Goal: Task Accomplishment & Management: Complete application form

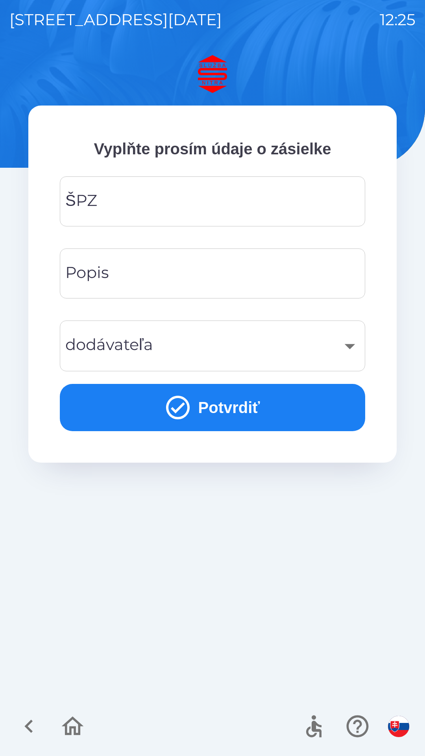
click at [153, 195] on input "ŠPZ" at bounding box center [212, 201] width 287 height 31
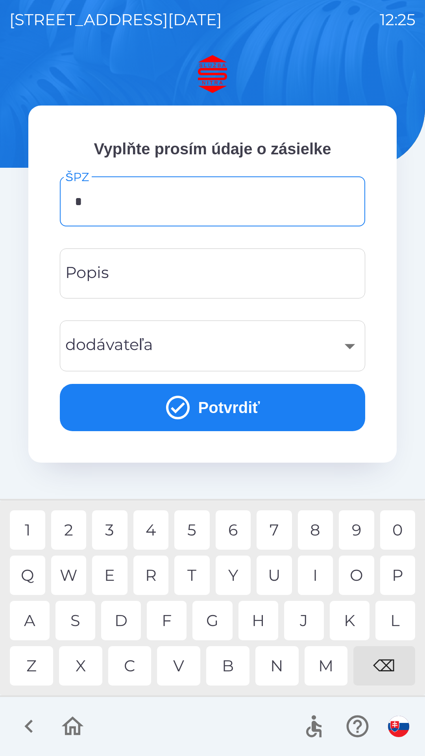
click at [27, 619] on div "A" at bounding box center [30, 620] width 40 height 39
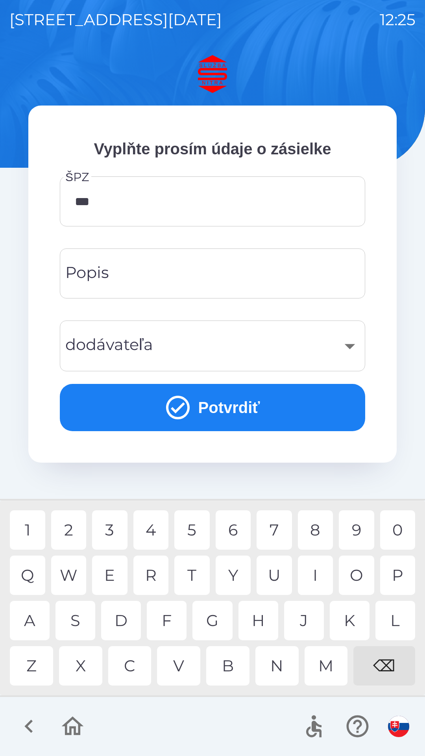
click at [277, 524] on div "7" at bounding box center [274, 529] width 35 height 39
click at [233, 529] on div "6" at bounding box center [233, 529] width 35 height 39
click at [278, 673] on div "N" at bounding box center [277, 665] width 43 height 39
type input "*******"
click at [153, 571] on div "R" at bounding box center [150, 575] width 35 height 39
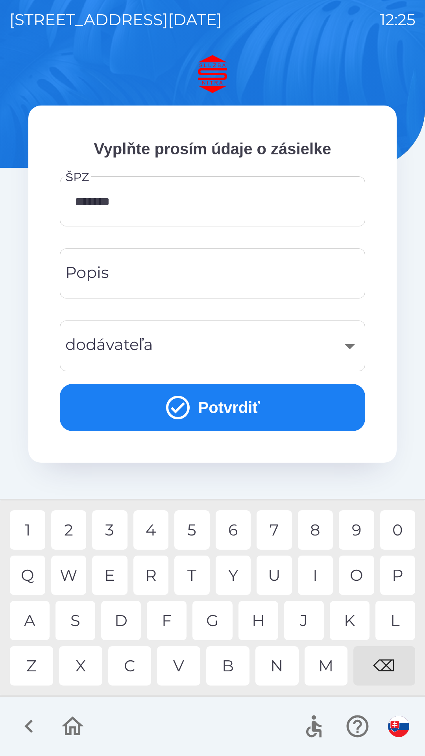
click at [108, 280] on div "Popis Popis" at bounding box center [213, 273] width 306 height 50
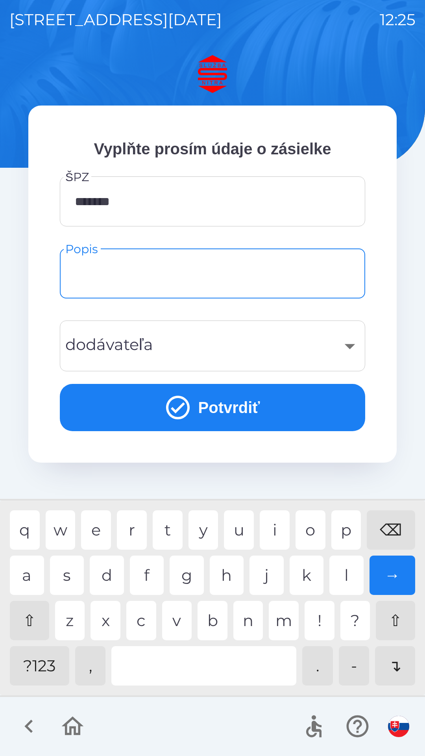
click at [156, 341] on div "​" at bounding box center [212, 346] width 287 height 32
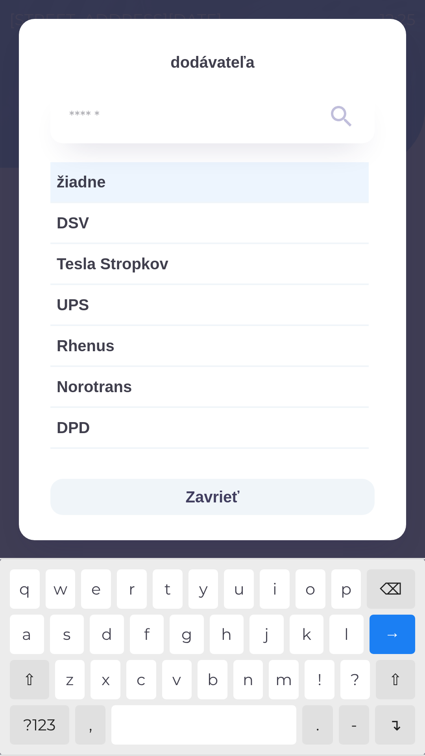
click at [209, 498] on button "Zavrieť" at bounding box center [212, 497] width 324 height 36
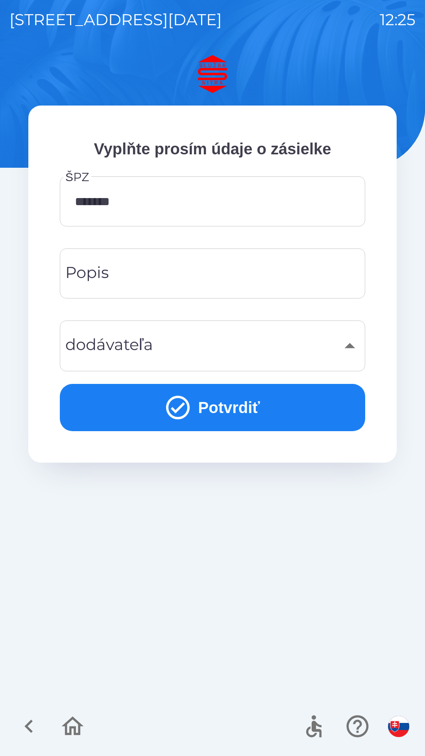
click at [190, 405] on button "Potvrdiť" at bounding box center [213, 407] width 306 height 47
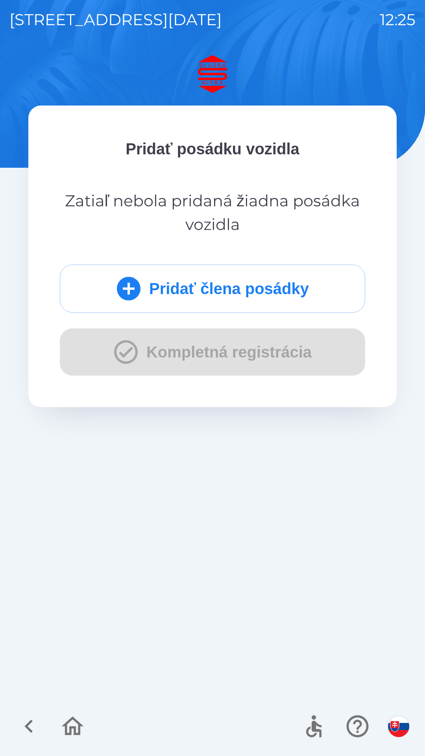
click at [202, 291] on button "Pridať člena posádky" at bounding box center [213, 289] width 306 height 48
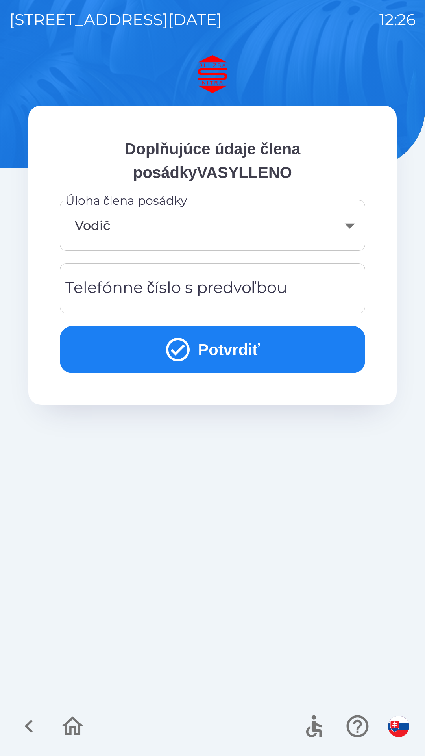
click at [207, 286] on div "Telefónne číslo s predvoľbou Telefónne číslo s predvoľbou" at bounding box center [213, 288] width 306 height 50
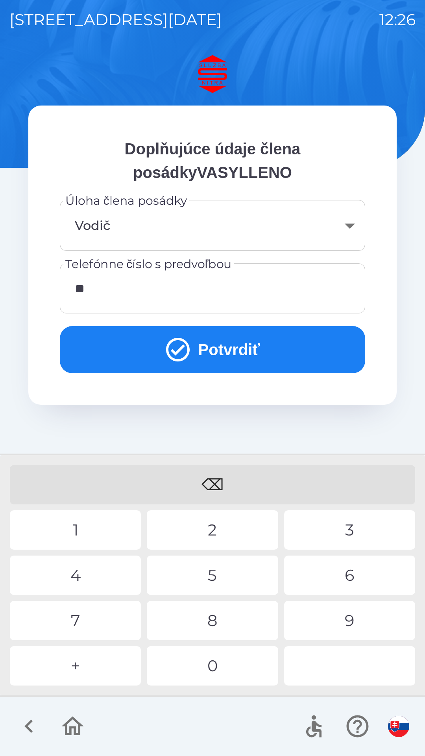
click at [89, 582] on div "4" at bounding box center [75, 575] width 131 height 39
click at [196, 529] on div "2" at bounding box center [212, 529] width 131 height 39
click at [90, 524] on div "1" at bounding box center [75, 529] width 131 height 39
click at [326, 617] on div "9" at bounding box center [349, 620] width 131 height 39
click at [80, 520] on div "1" at bounding box center [75, 529] width 131 height 39
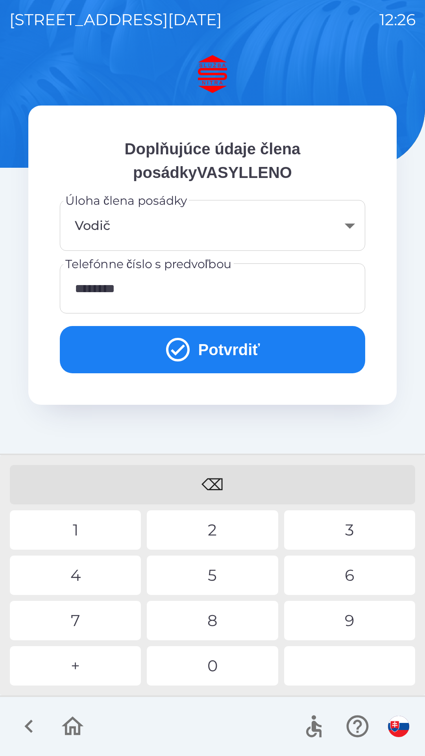
click at [208, 576] on div "5" at bounding box center [212, 575] width 131 height 39
click at [88, 521] on div "1" at bounding box center [75, 529] width 131 height 39
click at [82, 625] on div "7" at bounding box center [75, 620] width 131 height 39
click at [89, 579] on div "4" at bounding box center [75, 575] width 131 height 39
type input "**********"
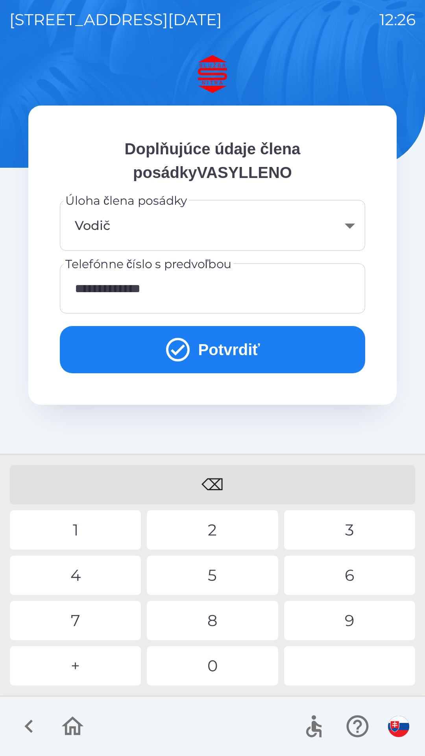
click at [215, 357] on button "Potvrdiť" at bounding box center [213, 349] width 306 height 47
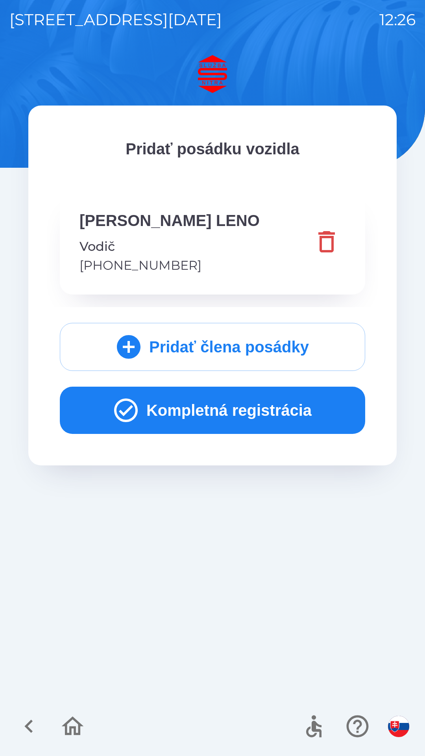
click at [189, 415] on button "Kompletná registrácia" at bounding box center [213, 410] width 306 height 47
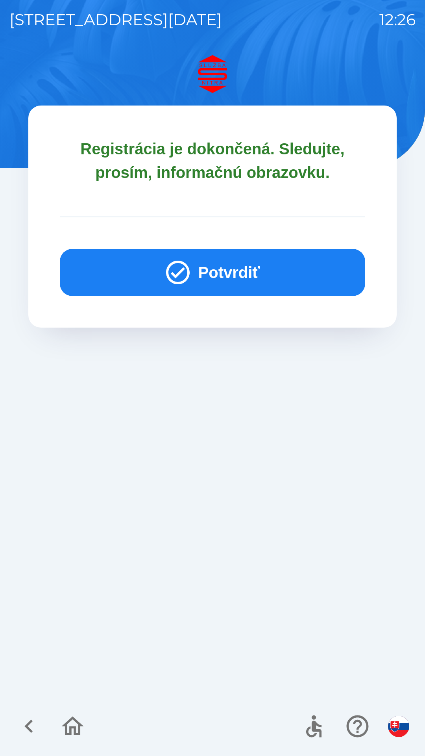
click at [144, 273] on button "Potvrdiť" at bounding box center [213, 272] width 306 height 47
